Goal: Task Accomplishment & Management: Complete application form

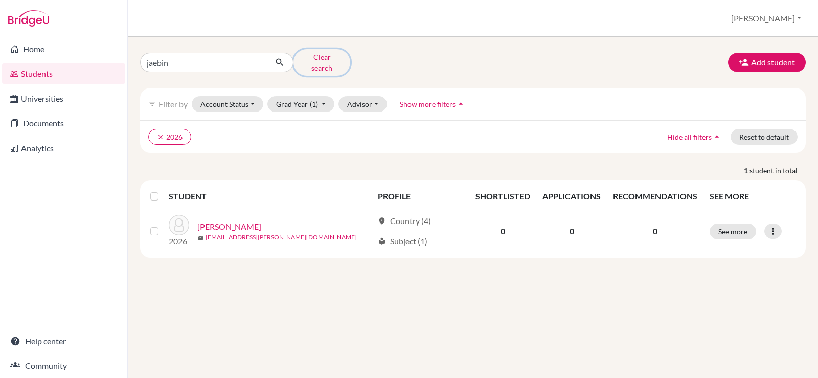
click at [330, 60] on button "Clear search" at bounding box center [322, 62] width 57 height 27
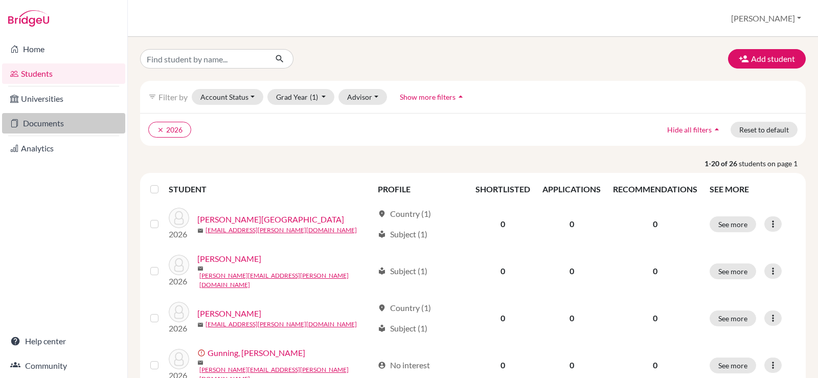
click at [66, 123] on link "Documents" at bounding box center [63, 123] width 123 height 20
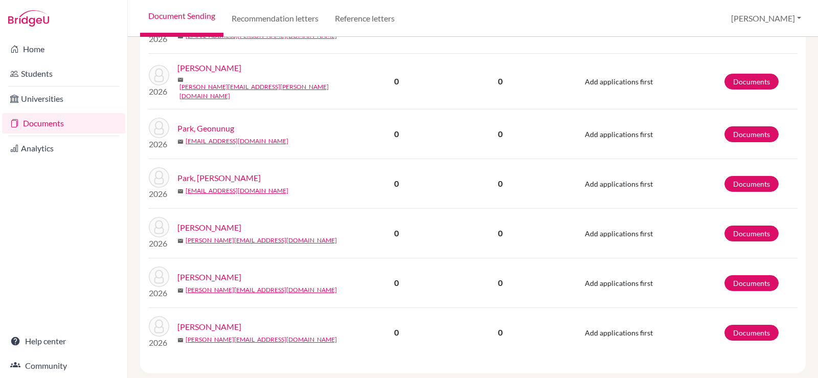
scroll to position [1046, 0]
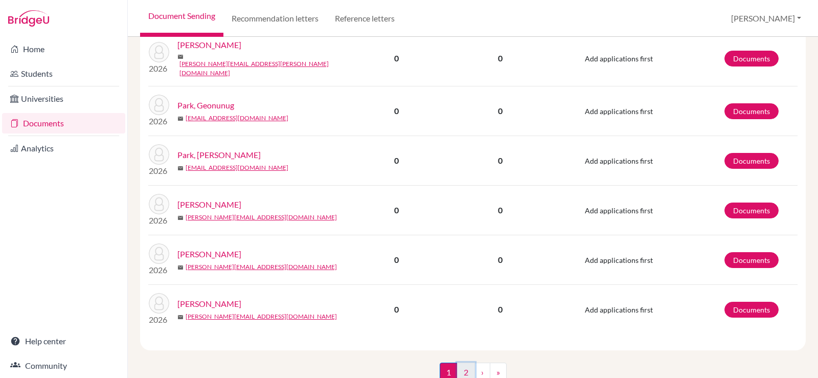
click at [464, 363] on link "2" at bounding box center [466, 372] width 18 height 19
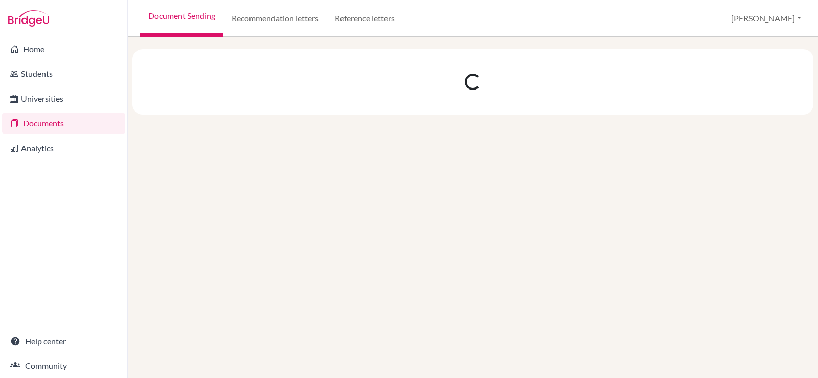
scroll to position [0, 0]
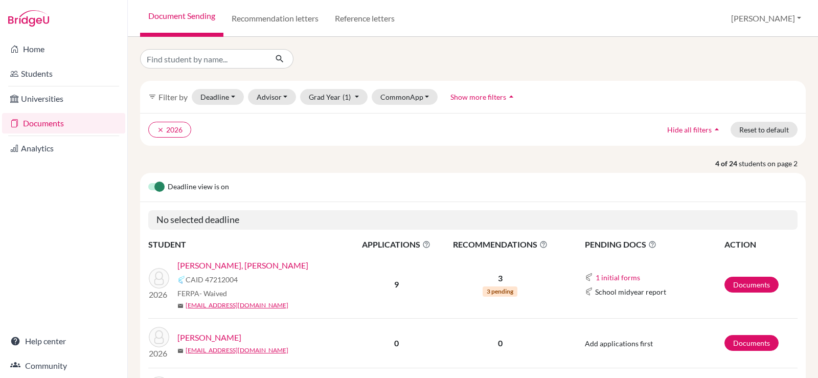
scroll to position [51, 0]
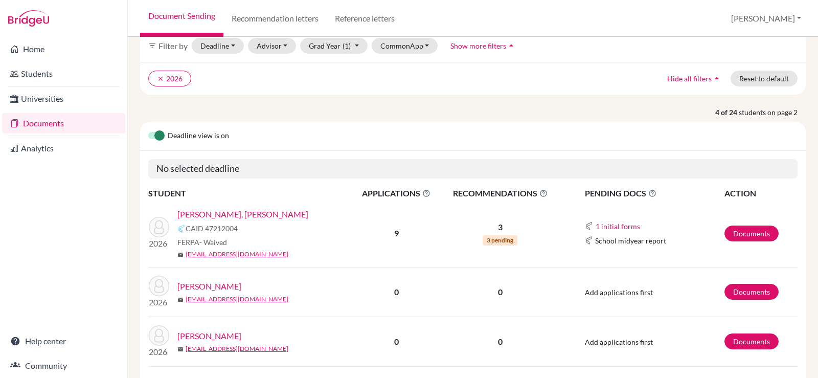
click at [220, 212] on link "Shin, Dong Joo" at bounding box center [242, 214] width 131 height 12
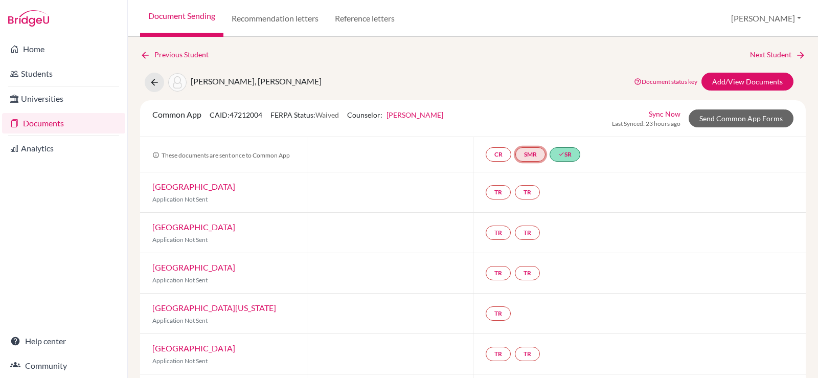
click at [528, 158] on link "SMR" at bounding box center [531, 154] width 30 height 14
click at [529, 100] on h3 "School midyear report" at bounding box center [531, 105] width 90 height 18
click at [524, 122] on link "School midyear report" at bounding box center [531, 123] width 71 height 9
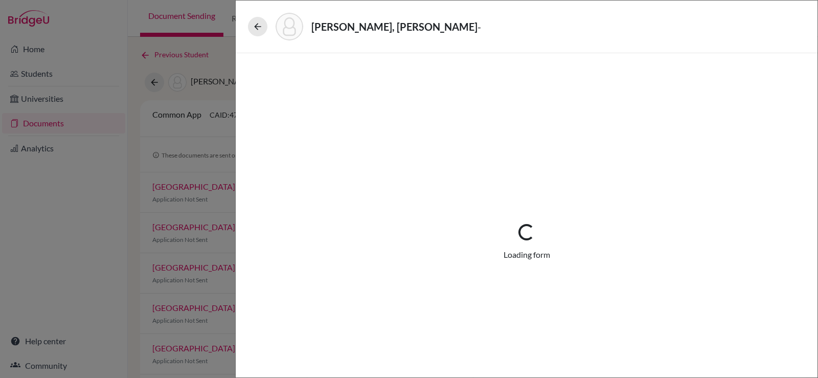
select select "5"
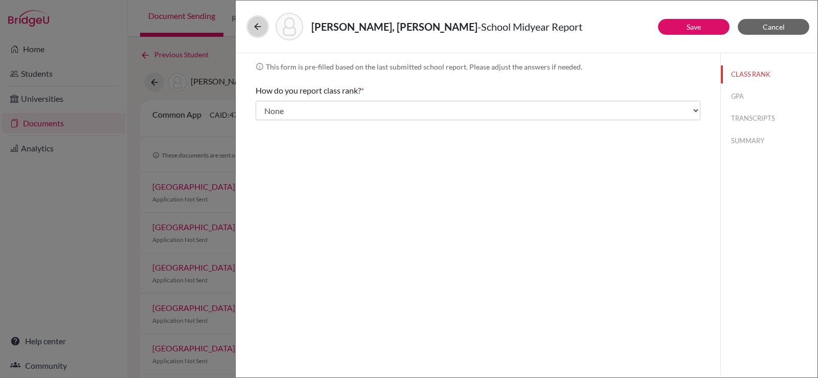
click at [250, 30] on button at bounding box center [257, 26] width 19 height 19
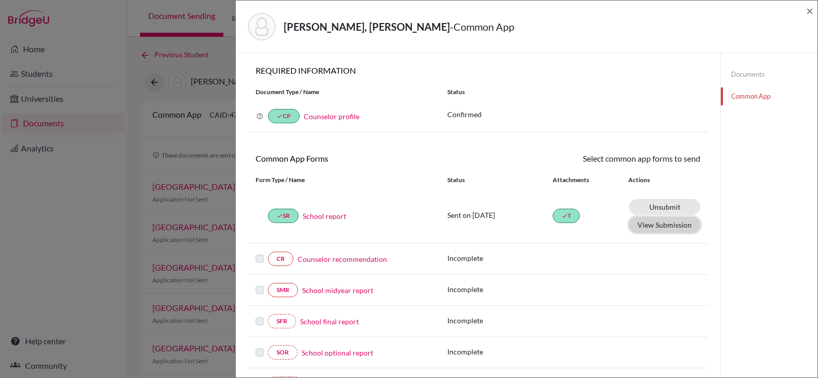
click at [641, 226] on button "View Submission" at bounding box center [665, 225] width 72 height 16
click at [213, 65] on div "Shin, [PERSON_NAME] - Common App × × REQUIRED INFORMATION Document Type / Name …" at bounding box center [409, 189] width 818 height 378
click at [811, 14] on span "×" at bounding box center [809, 10] width 7 height 15
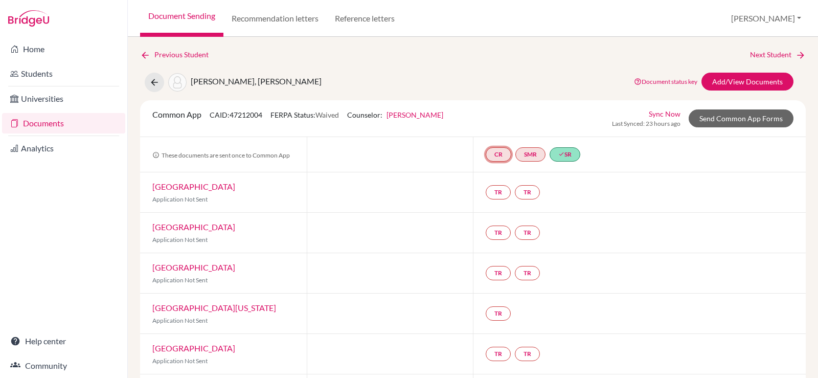
click at [497, 156] on link "CR" at bounding box center [499, 154] width 26 height 14
click at [494, 122] on link "Counselor recommendation" at bounding box center [498, 123] width 89 height 9
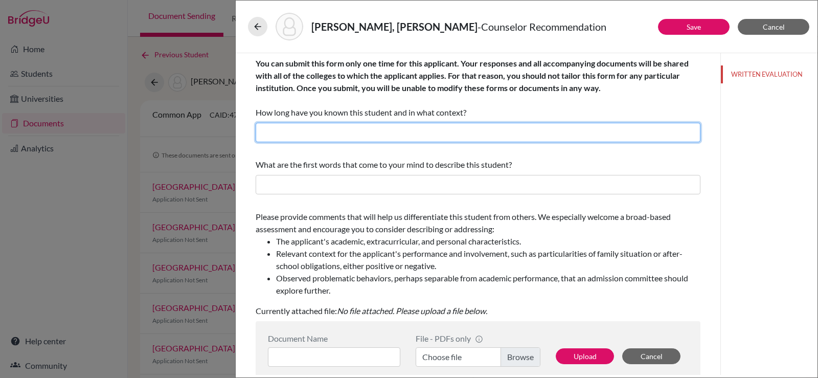
click at [449, 142] on input "text" at bounding box center [478, 132] width 445 height 19
type input "F"
type input "I have known [PERSON_NAME] for about two school year, Grade 11 up until the pre…"
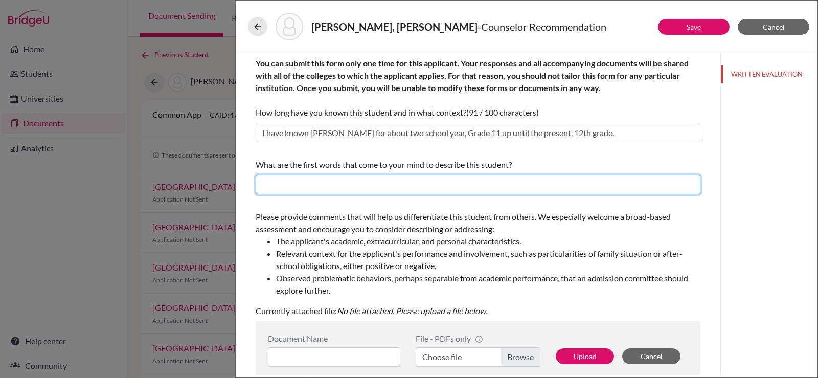
click at [431, 186] on input "text" at bounding box center [478, 184] width 445 height 19
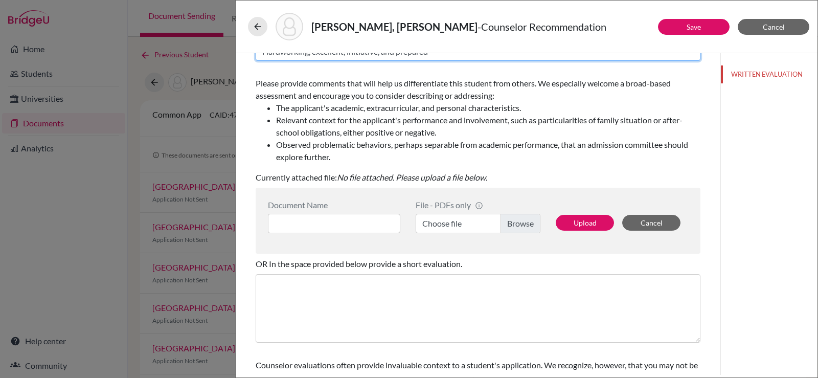
scroll to position [191, 0]
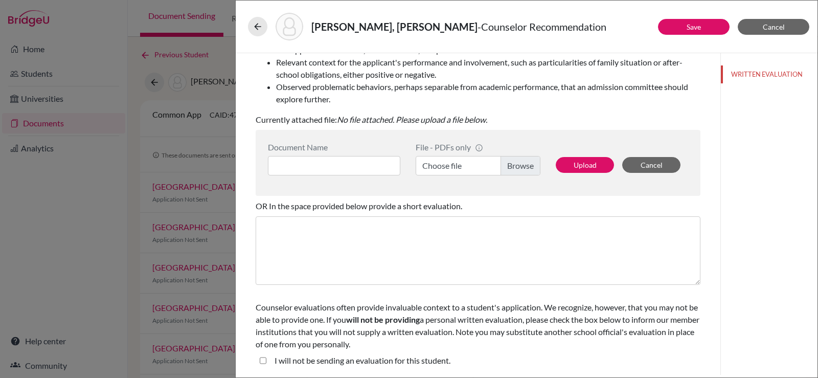
type input "Hardworking, excellent, initiative, and prepared"
click at [333, 165] on input at bounding box center [334, 165] width 132 height 19
